Goal: Complete application form

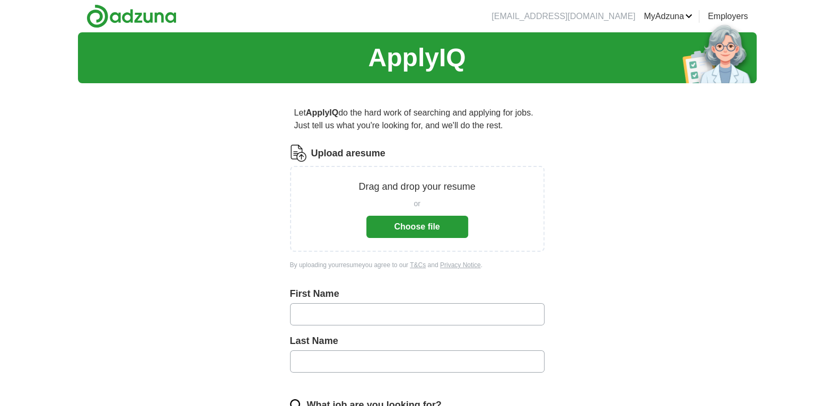
click at [335, 313] on input "text" at bounding box center [417, 314] width 255 height 22
type input "*****"
click at [339, 353] on input "*****" at bounding box center [417, 362] width 255 height 22
type input "*****"
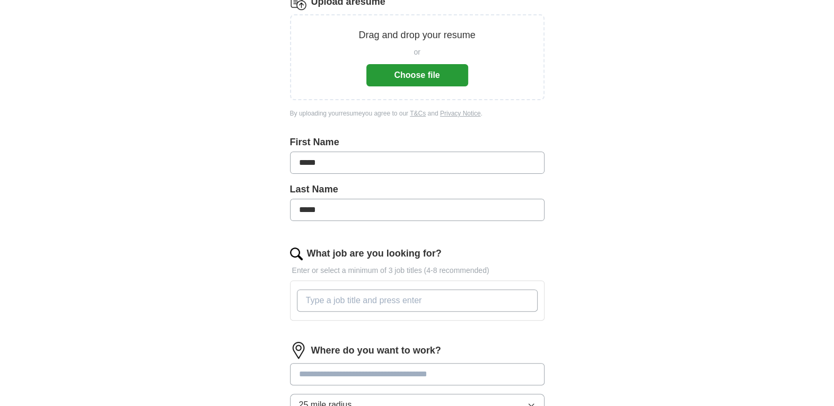
scroll to position [159, 0]
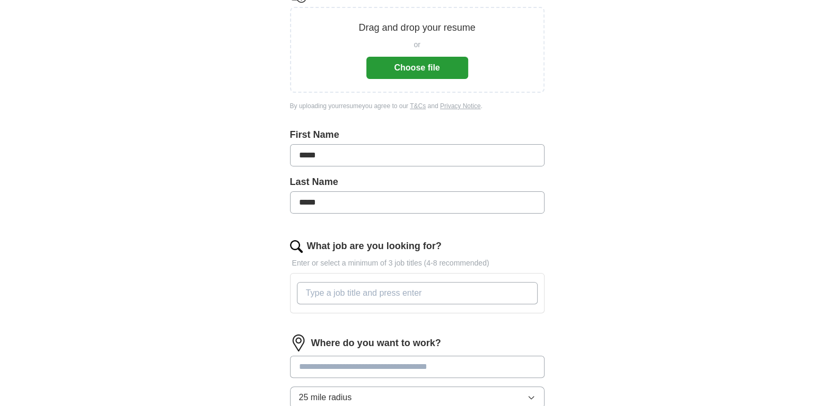
click at [361, 285] on input "What job are you looking for?" at bounding box center [417, 293] width 241 height 22
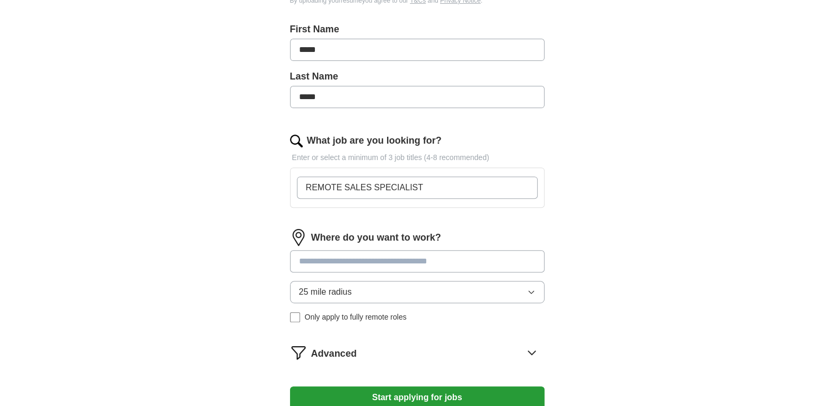
scroll to position [318, 0]
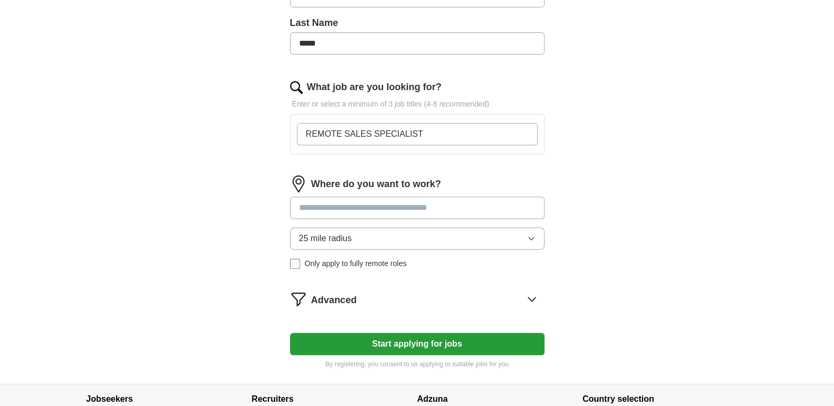
type input "REMOTE SALES SPECIALIST"
click at [387, 209] on input at bounding box center [417, 208] width 255 height 22
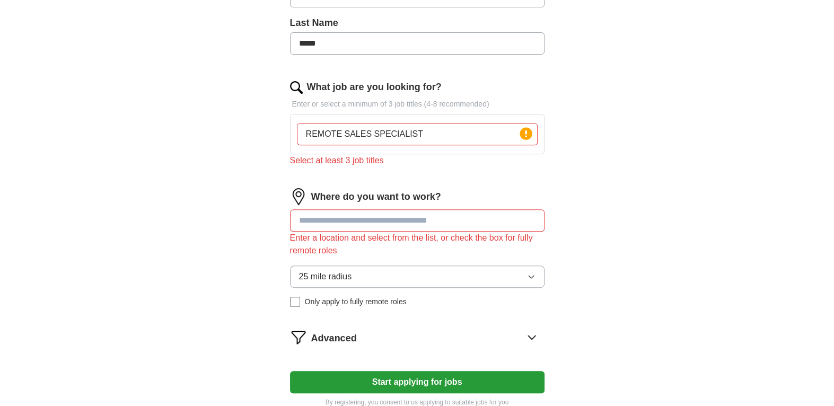
click at [429, 138] on input "REMOTE SALES SPECIALIST" at bounding box center [417, 134] width 241 height 22
click at [525, 134] on icon at bounding box center [526, 133] width 2 height 6
click at [421, 119] on div "REMOTE SALES SPECIALIST Press return to add title" at bounding box center [417, 134] width 245 height 31
click at [422, 128] on input "REMOTE SALES SPECIALIST" at bounding box center [417, 134] width 241 height 22
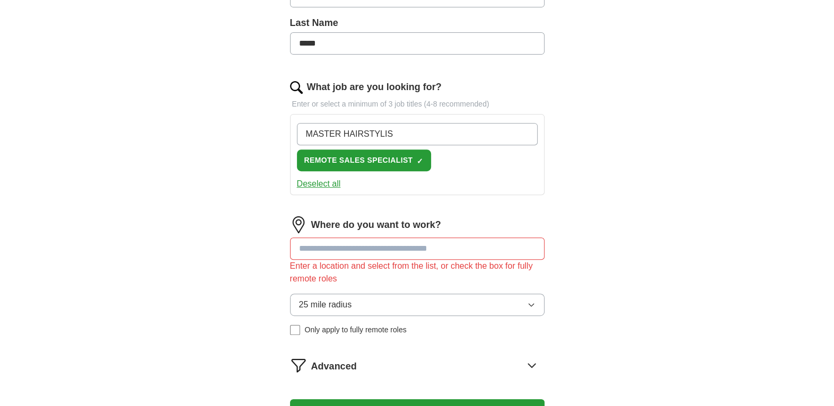
type input "MASTER HAIRSTYLIST"
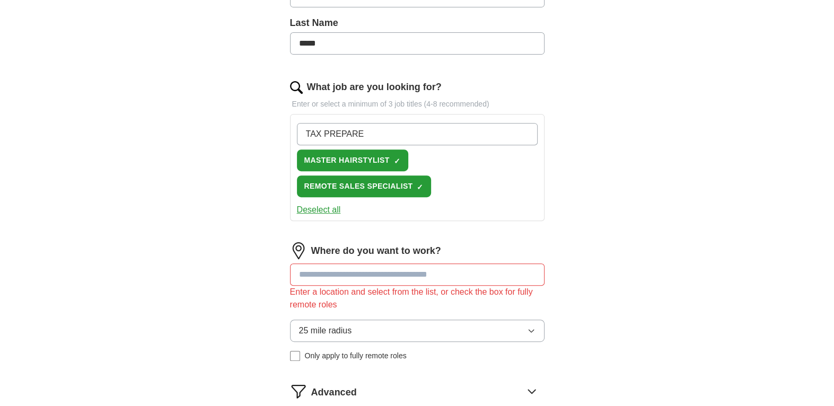
type input "TAX PREPARER"
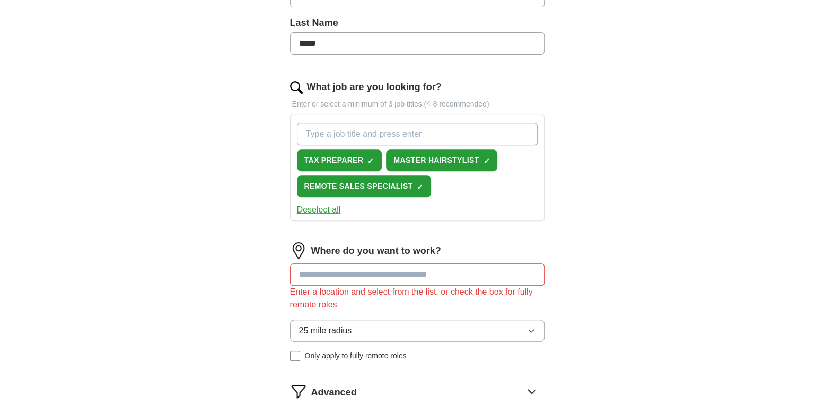
click at [332, 270] on input at bounding box center [417, 275] width 255 height 22
type input "*******"
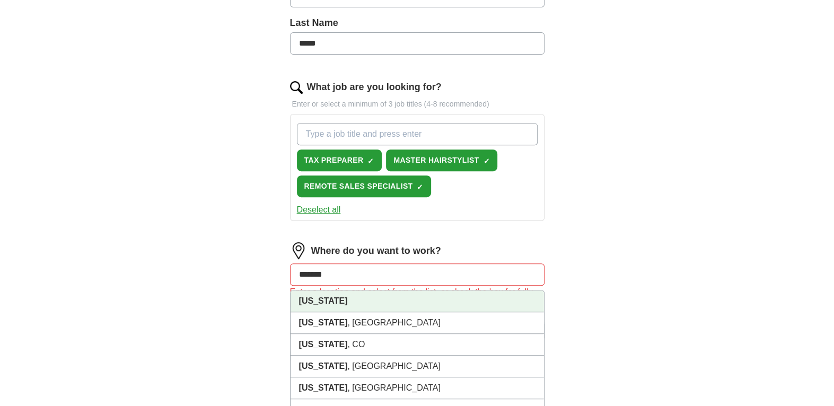
click at [338, 295] on li "[US_STATE]" at bounding box center [418, 302] width 254 height 22
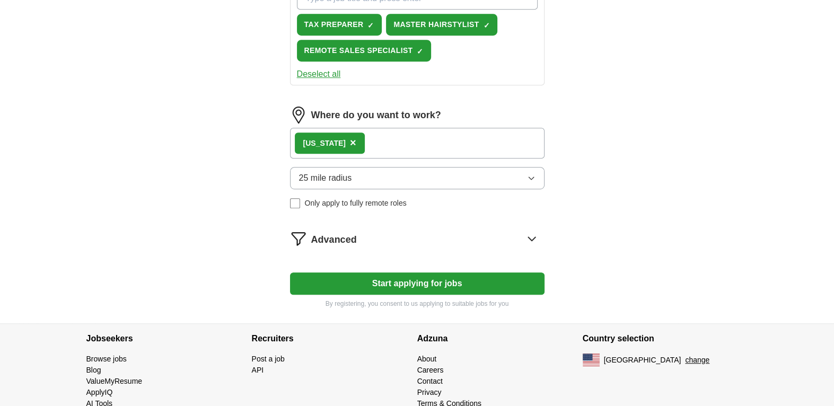
scroll to position [475, 0]
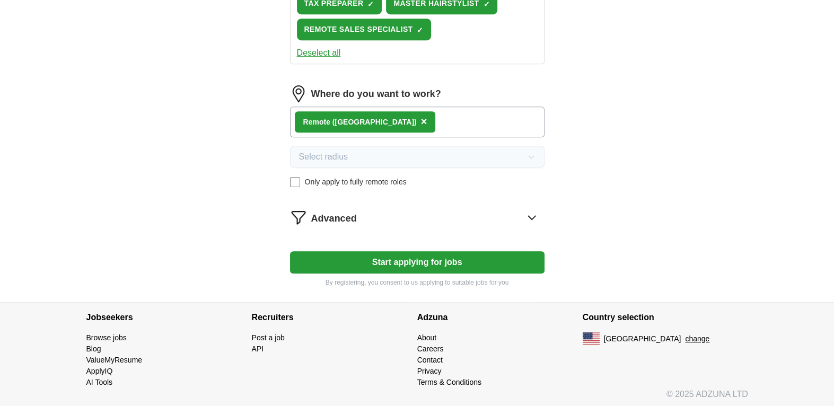
click at [528, 215] on icon at bounding box center [531, 217] width 17 height 17
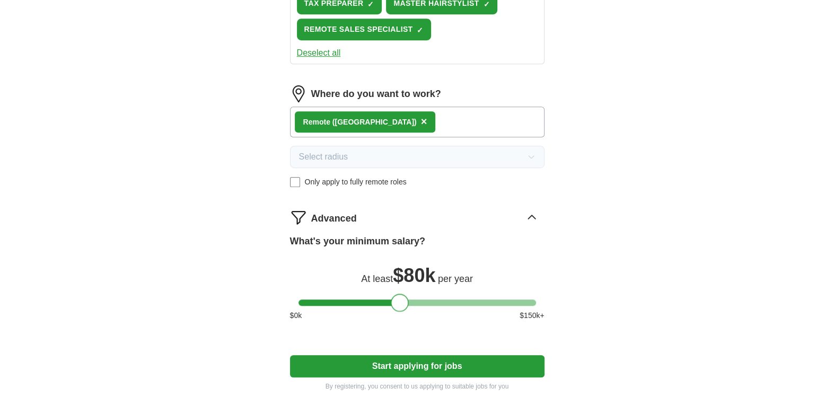
drag, startPoint x: 302, startPoint y: 295, endPoint x: 395, endPoint y: 305, distance: 93.9
click at [395, 305] on div at bounding box center [400, 303] width 18 height 18
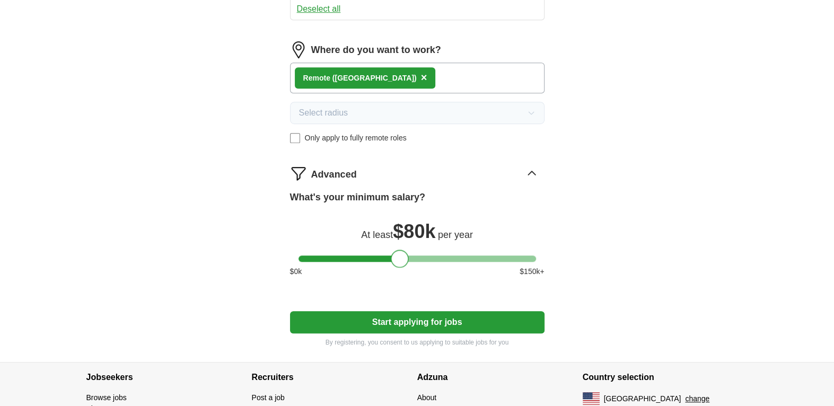
scroll to position [579, 0]
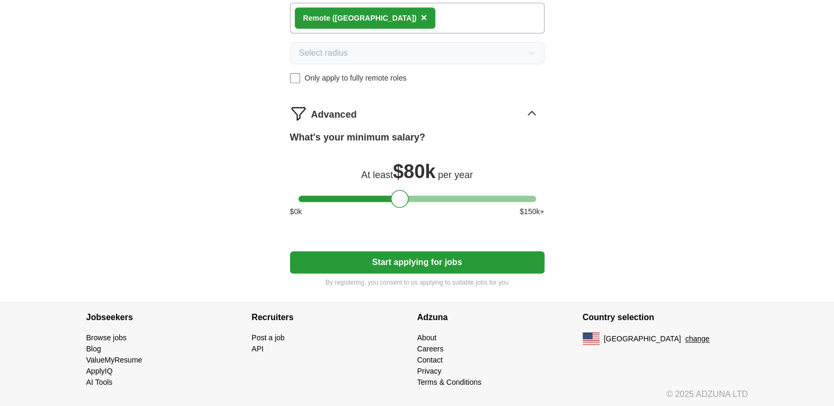
click at [492, 260] on button "Start applying for jobs" at bounding box center [417, 262] width 255 height 22
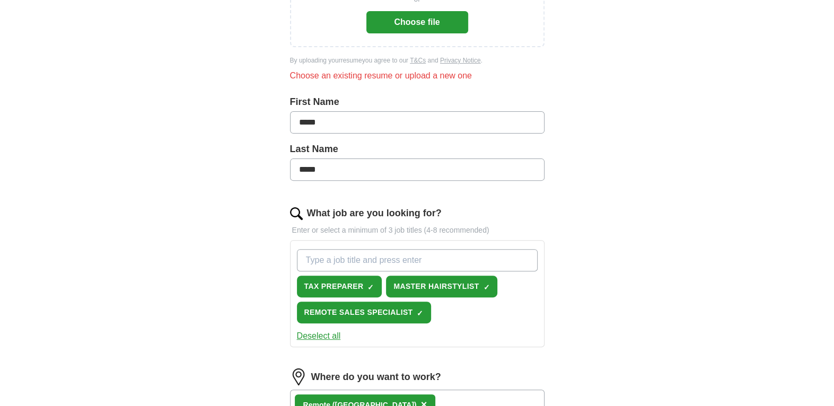
scroll to position [62, 0]
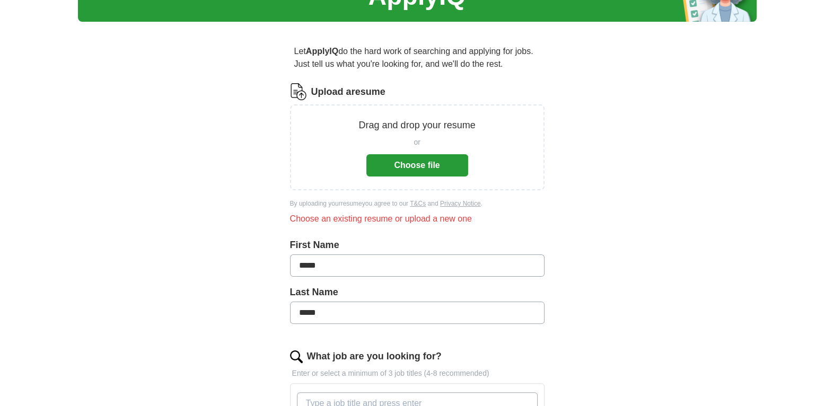
click at [426, 171] on button "Choose file" at bounding box center [417, 165] width 102 height 22
